Goal: Task Accomplishment & Management: Manage account settings

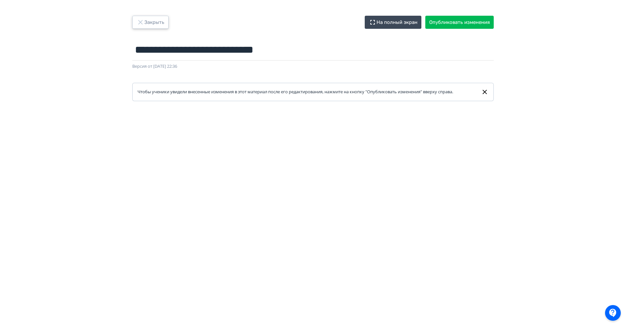
click at [151, 20] on button "Закрыть" at bounding box center [150, 22] width 36 height 13
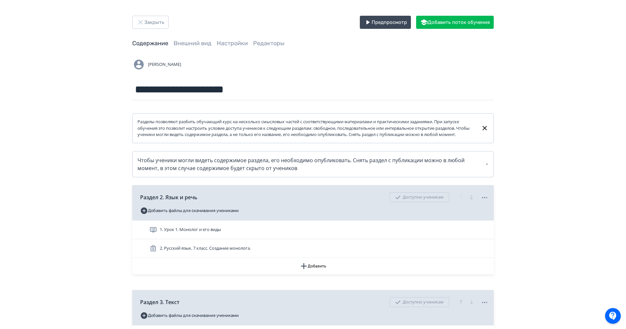
click at [158, 28] on button "Закрыть" at bounding box center [150, 22] width 36 height 13
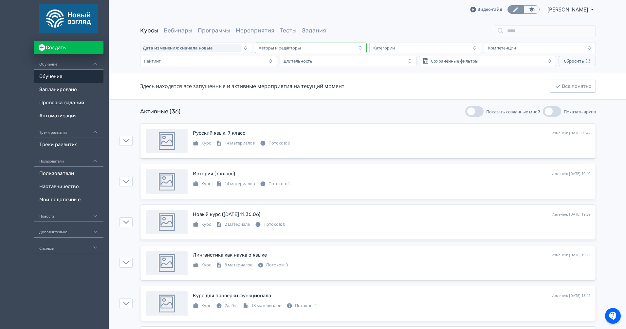
click at [305, 49] on div "Авторы и редакторы" at bounding box center [306, 48] width 100 height 8
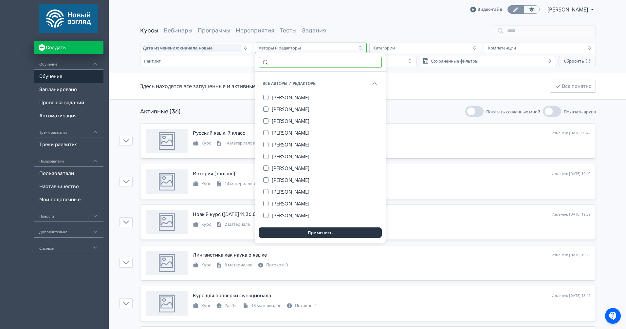
click at [291, 65] on input "text" at bounding box center [320, 62] width 123 height 10
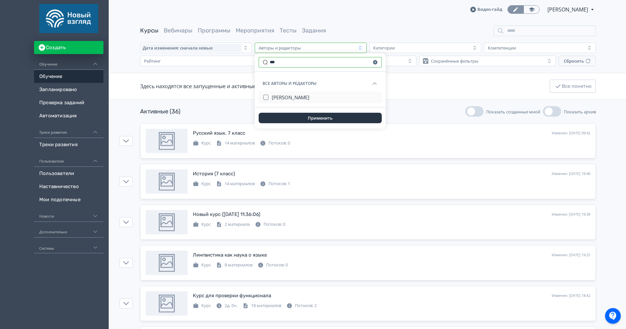
type input "***"
click at [302, 96] on span "[PERSON_NAME]" at bounding box center [291, 97] width 38 height 7
click at [314, 115] on button "Применить" at bounding box center [320, 118] width 123 height 10
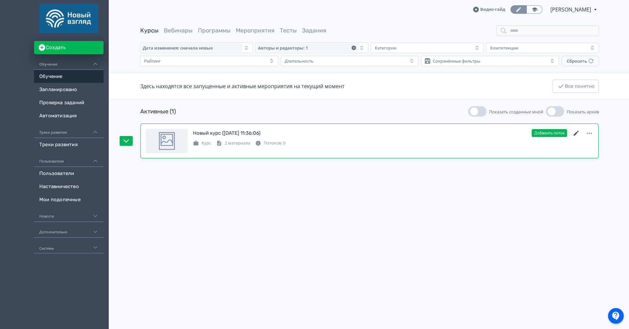
click at [575, 132] on icon at bounding box center [575, 133] width 5 height 5
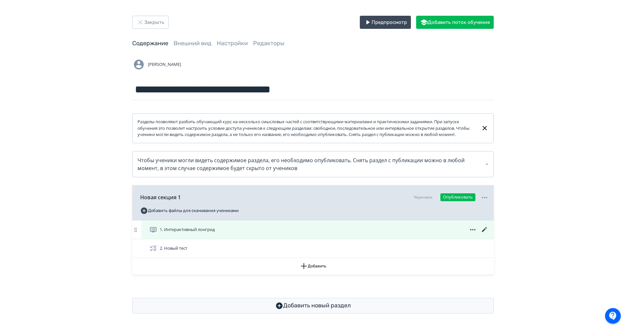
scroll to position [7, 0]
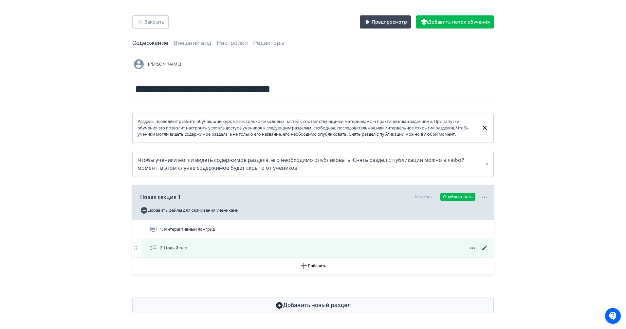
click at [487, 247] on icon at bounding box center [485, 248] width 8 height 8
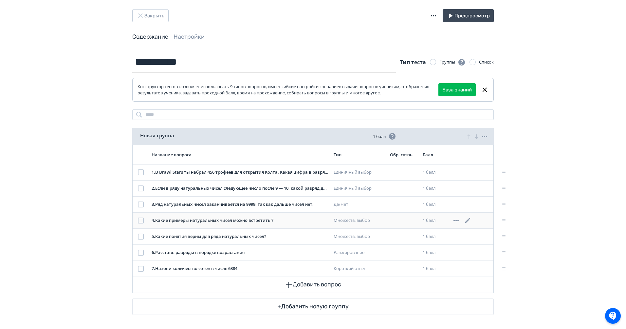
scroll to position [8, 0]
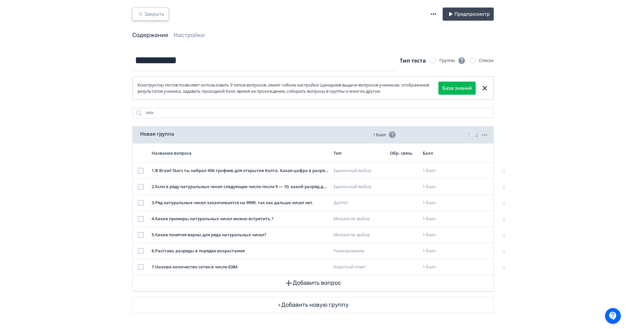
click at [155, 19] on button "Закрыть" at bounding box center [150, 14] width 36 height 13
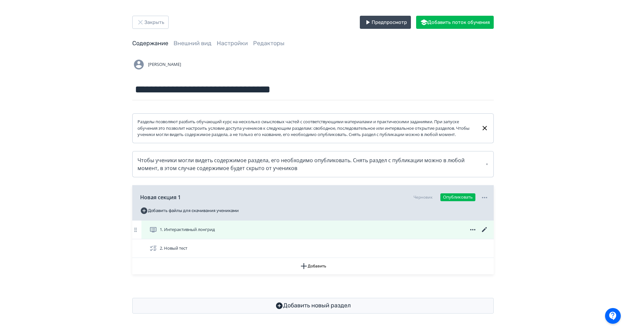
click at [482, 233] on icon at bounding box center [485, 230] width 8 height 8
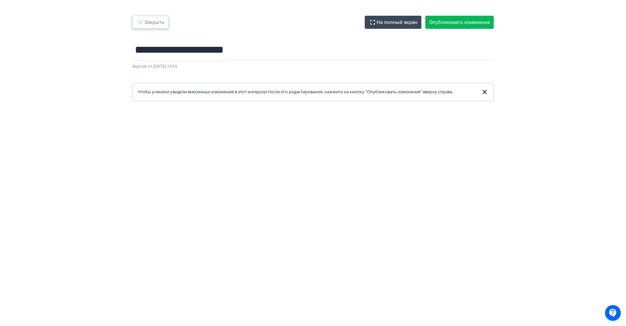
click at [154, 18] on button "Закрыть" at bounding box center [150, 22] width 36 height 13
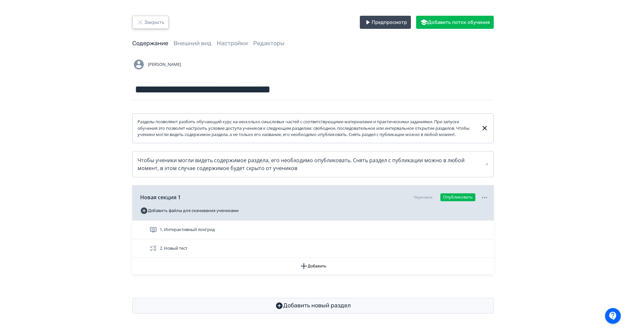
click at [141, 20] on icon "button" at bounding box center [141, 22] width 8 height 8
